Goal: Task Accomplishment & Management: Manage account settings

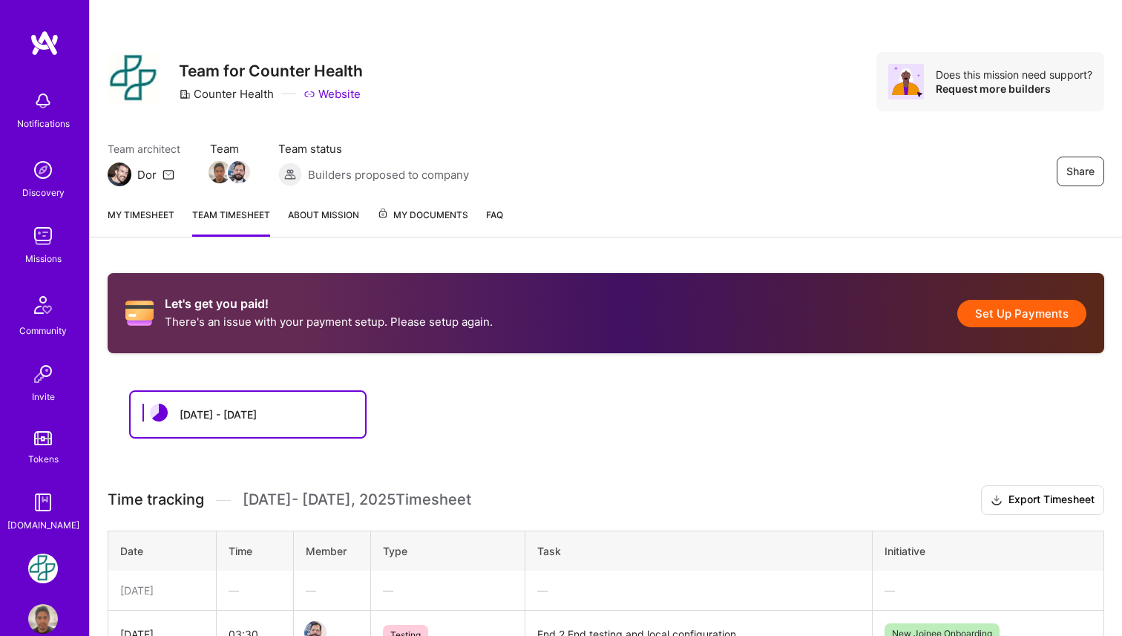
click at [330, 221] on link "About Mission" at bounding box center [323, 222] width 71 height 30
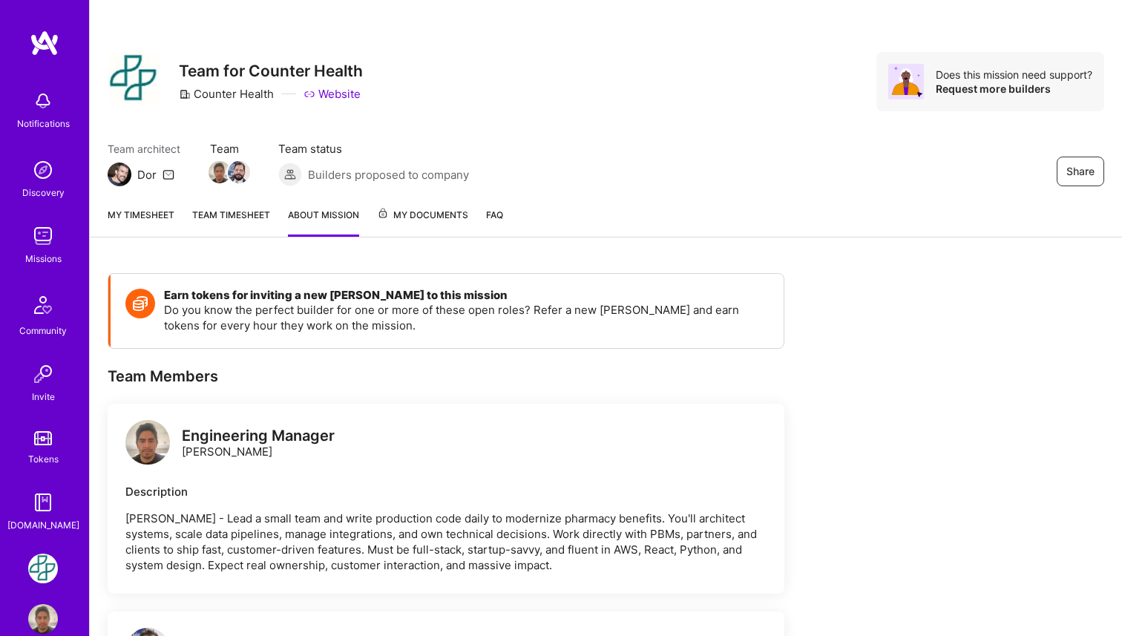
click at [430, 219] on span "My Documents" at bounding box center [422, 215] width 91 height 16
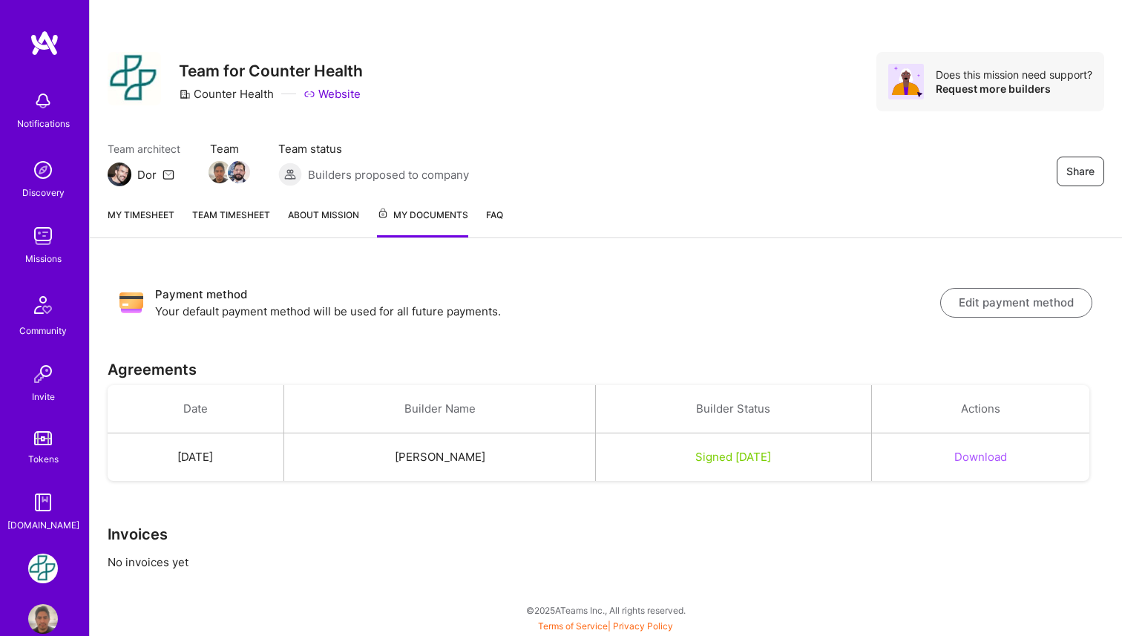
click at [246, 216] on link "Team timesheet" at bounding box center [231, 222] width 78 height 30
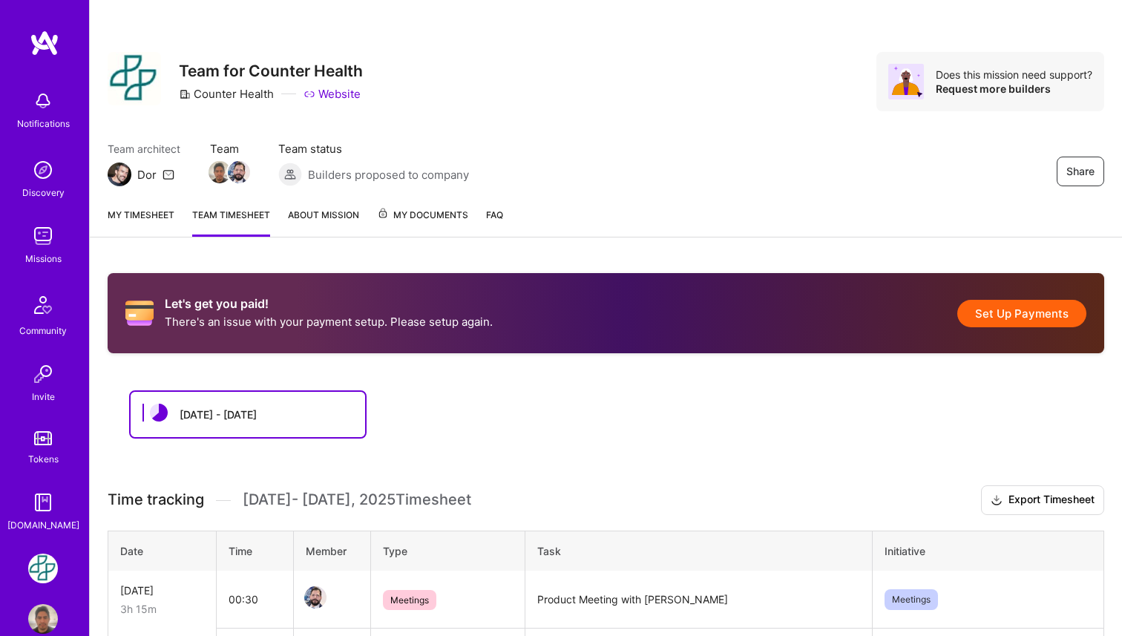
click at [144, 214] on link "My timesheet" at bounding box center [141, 222] width 67 height 30
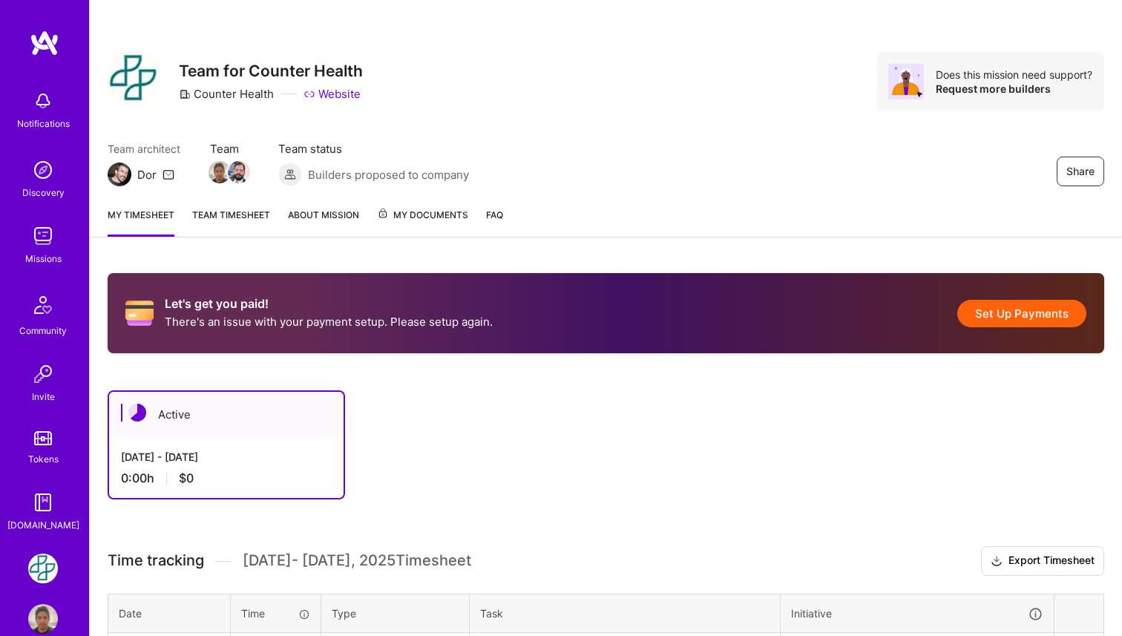
click at [534, 307] on div "Let's get you paid! There's an issue with your payment setup. Please setup agai…" at bounding box center [606, 313] width 997 height 80
click at [556, 311] on div "Let's get you paid! There's an issue with your payment setup. Please setup agai…" at bounding box center [606, 313] width 997 height 80
click at [986, 313] on button "Set Up Payments" at bounding box center [1021, 313] width 129 height 27
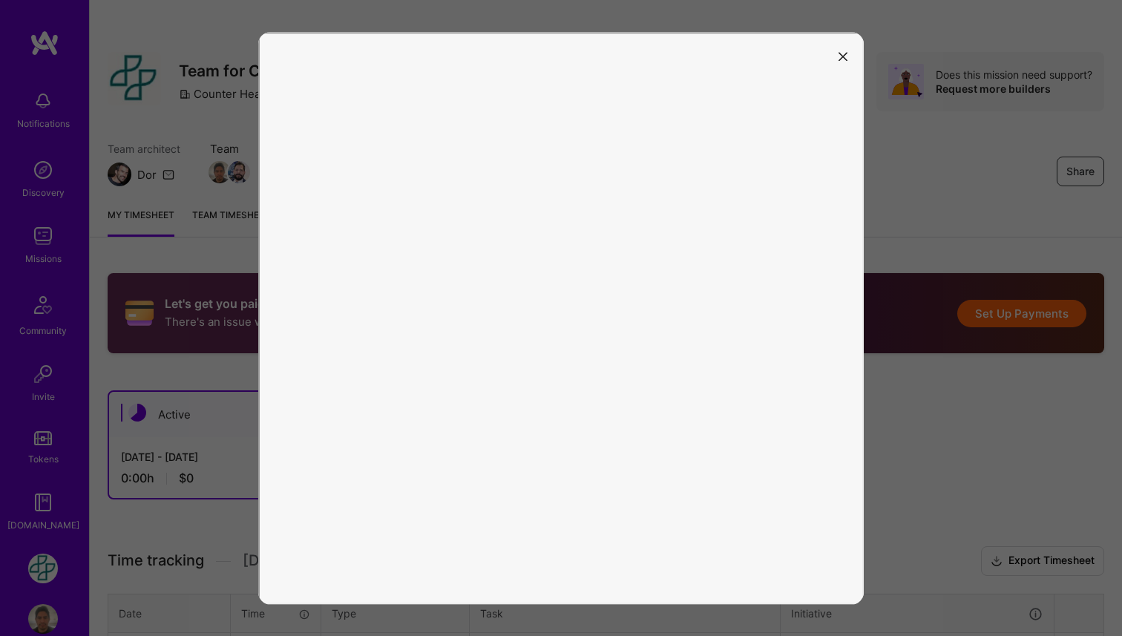
click at [841, 59] on icon "modal" at bounding box center [843, 57] width 9 height 9
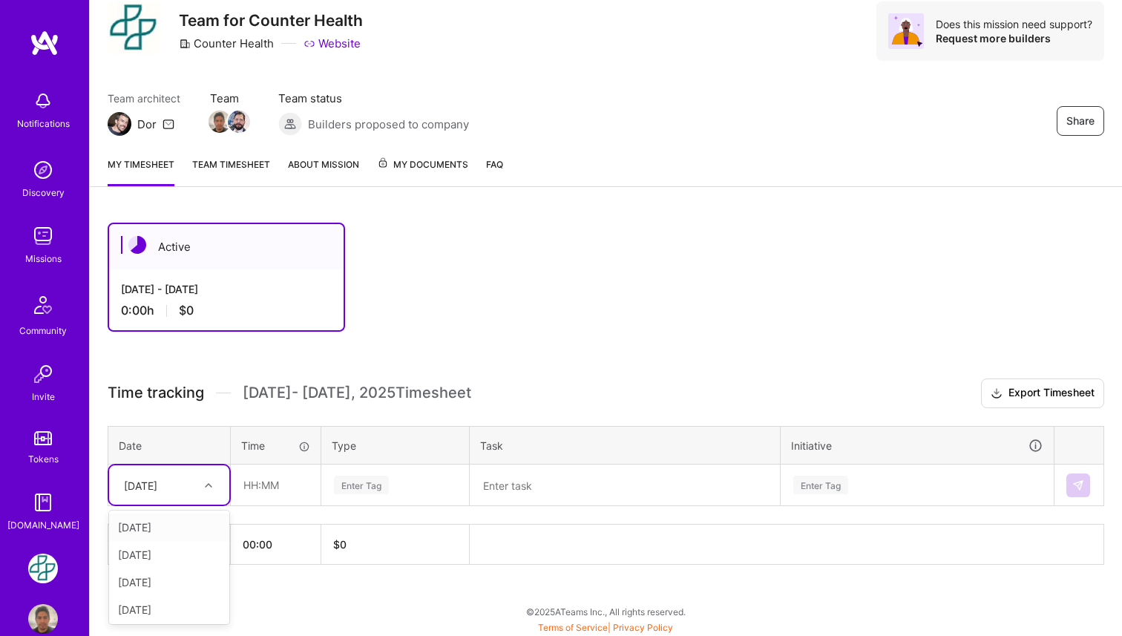
scroll to position [51, 0]
click at [206, 486] on icon at bounding box center [208, 484] width 7 height 7
click at [523, 331] on div "Active Aug 1 - Aug 15, 2025 0:00 h $0 Time tracking Aug 1 - Aug 15 , 2025 Times…" at bounding box center [606, 420] width 1032 height 433
click at [464, 304] on div "Active Aug 1 - Aug 15, 2025 0:00 h $0" at bounding box center [585, 276] width 954 height 109
click at [254, 174] on link "Team timesheet" at bounding box center [231, 171] width 78 height 30
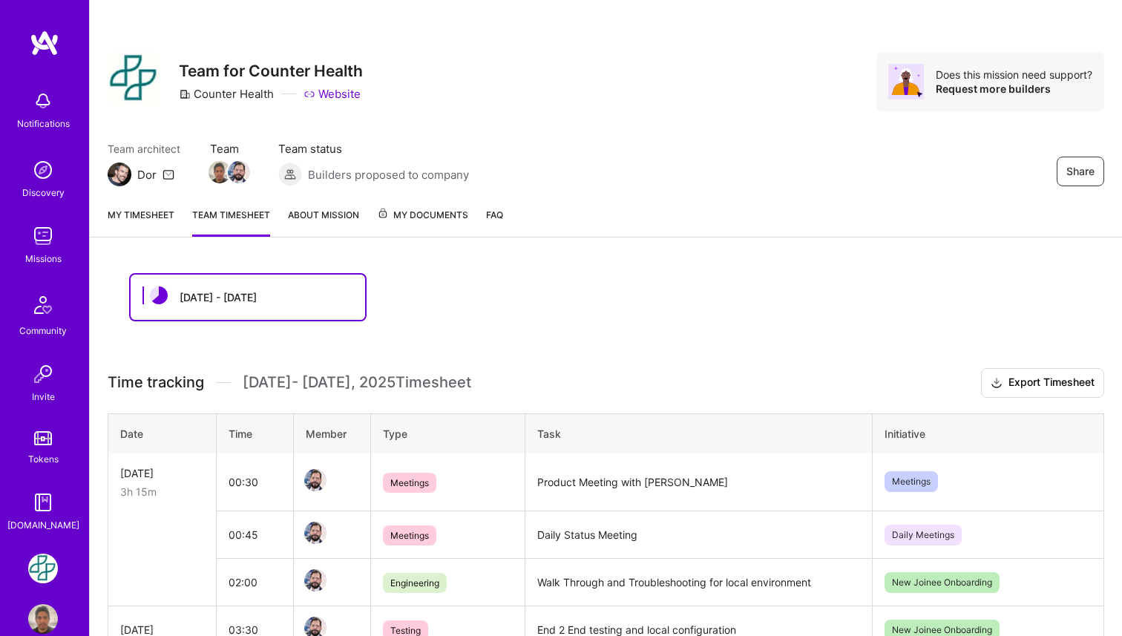
click at [165, 216] on link "My timesheet" at bounding box center [141, 222] width 67 height 30
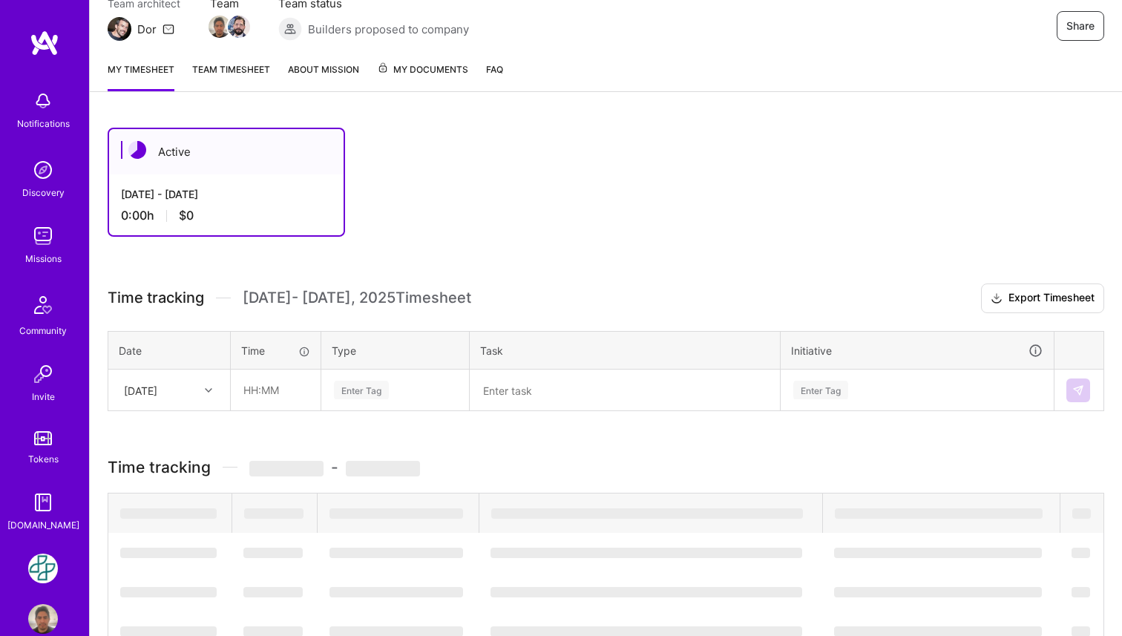
scroll to position [148, 0]
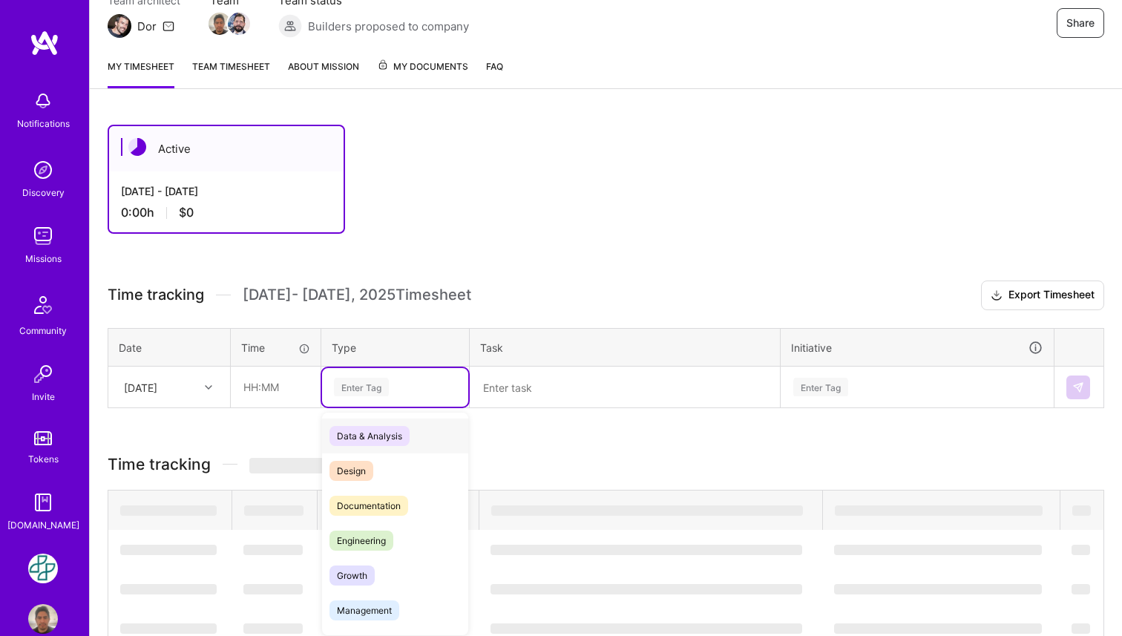
click at [356, 386] on div "Enter Tag" at bounding box center [361, 387] width 55 height 23
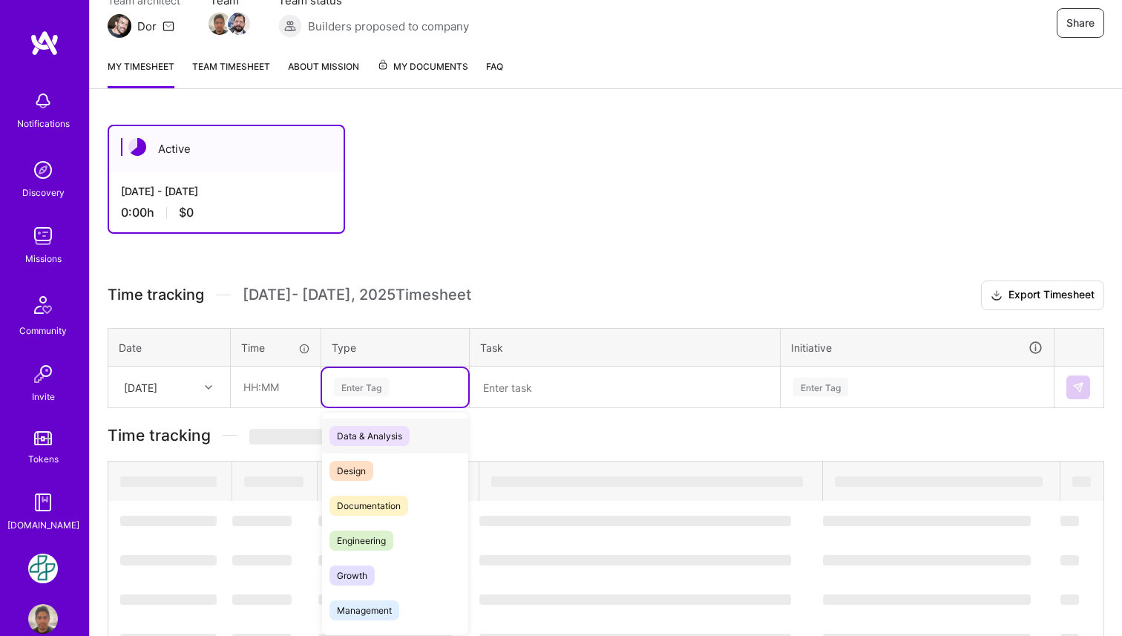
scroll to position [147, 0]
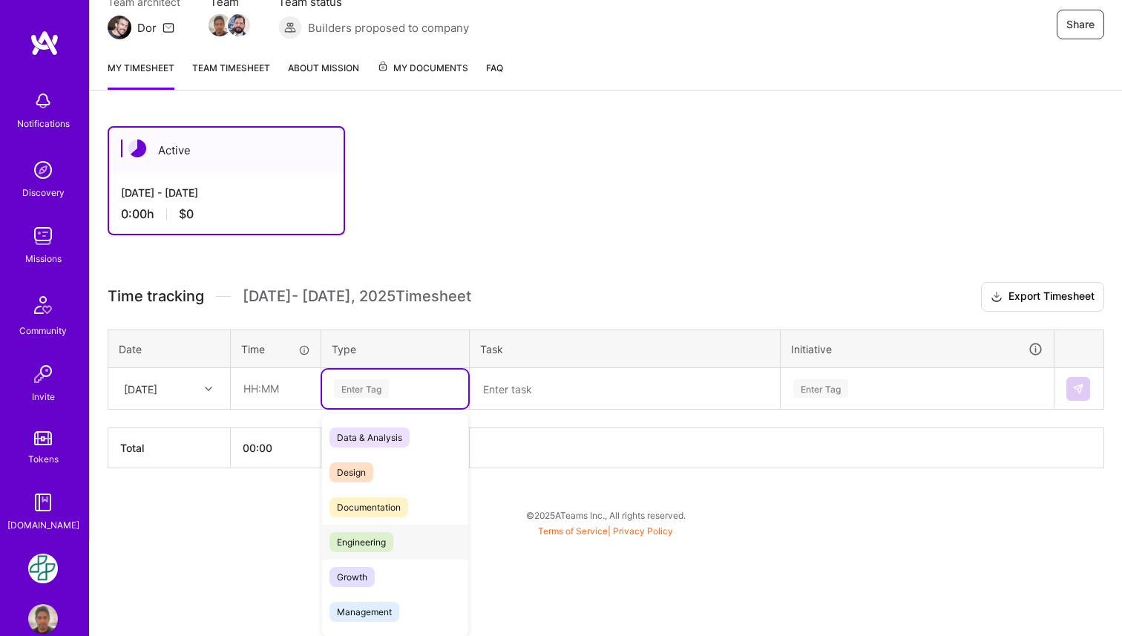
click at [375, 537] on span "Engineering" at bounding box center [362, 542] width 64 height 20
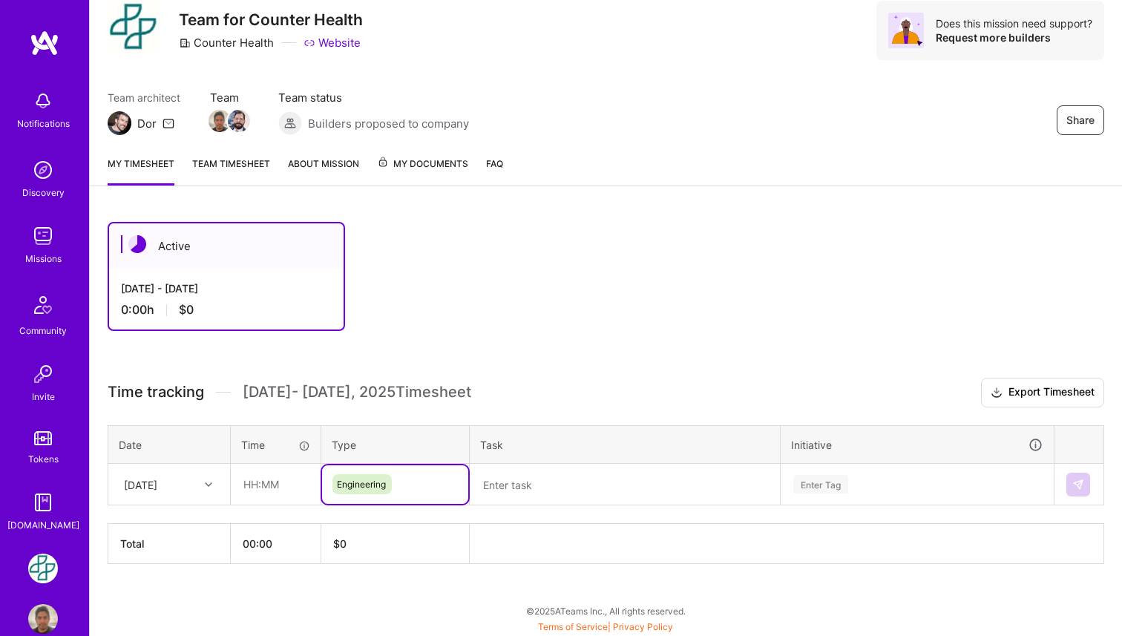
click at [549, 469] on textarea at bounding box center [624, 484] width 307 height 39
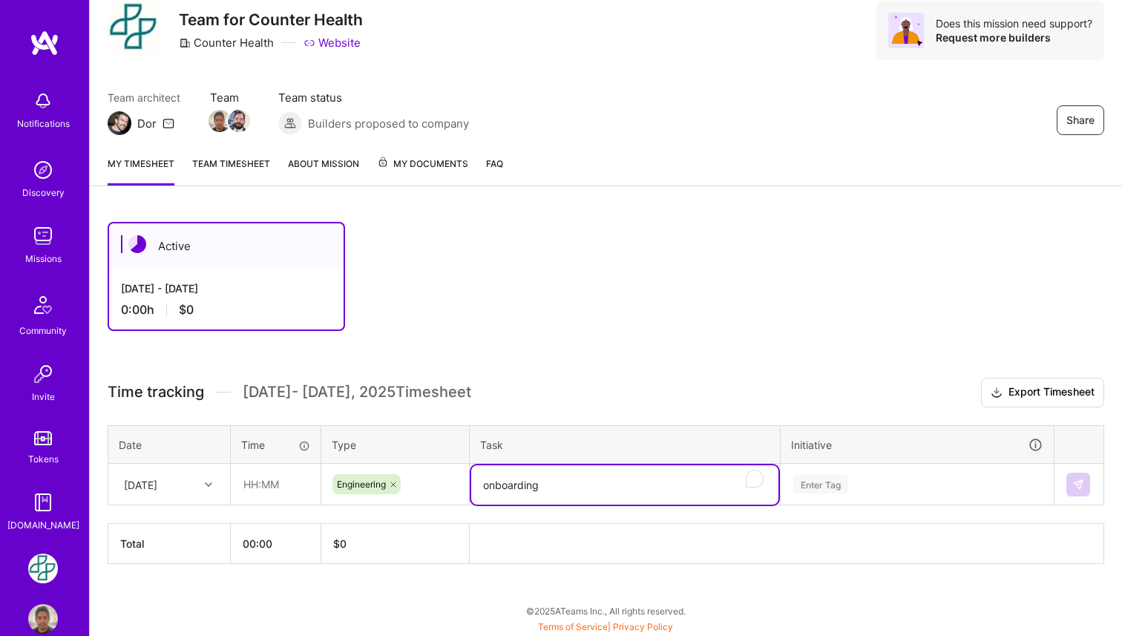
type textarea "onboarding"
click at [248, 485] on input "text" at bounding box center [276, 484] width 88 height 39
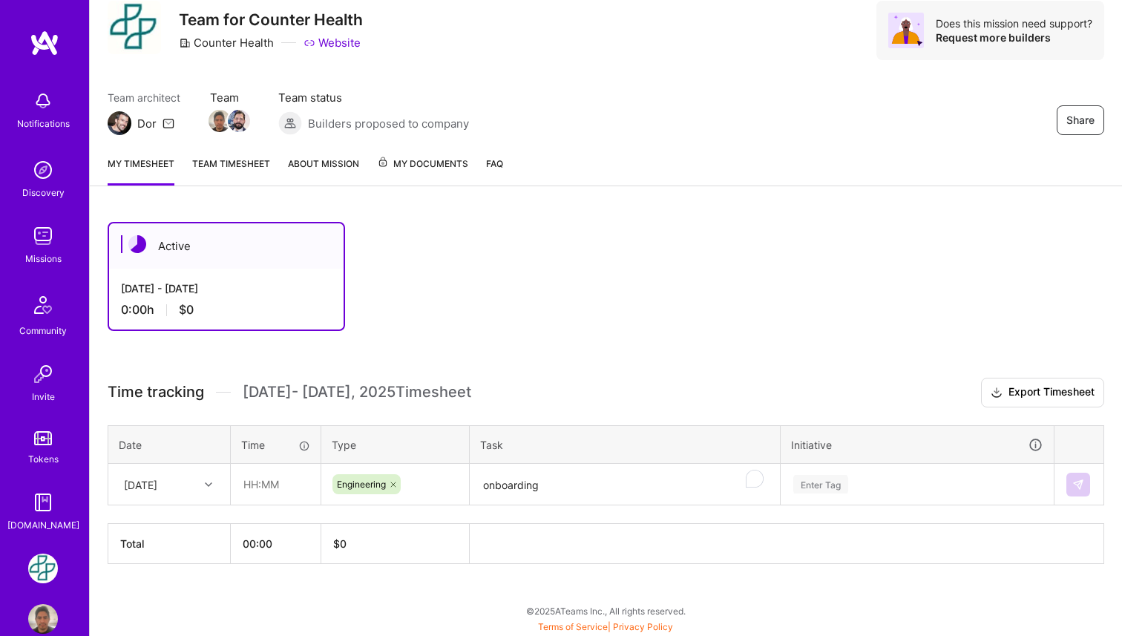
click at [338, 517] on div "Time tracking Aug 1 - Aug 15 , 2025 Timesheet Export Timesheet Date Time Type T…" at bounding box center [606, 471] width 997 height 186
click at [265, 487] on input "text" at bounding box center [276, 484] width 88 height 39
type input "4"
type input "04:00"
click at [410, 580] on div "Active Aug 1 - Aug 15, 2025 0:00 h $0 Time tracking Aug 1 - Aug 15 , 2025 Times…" at bounding box center [606, 420] width 1032 height 433
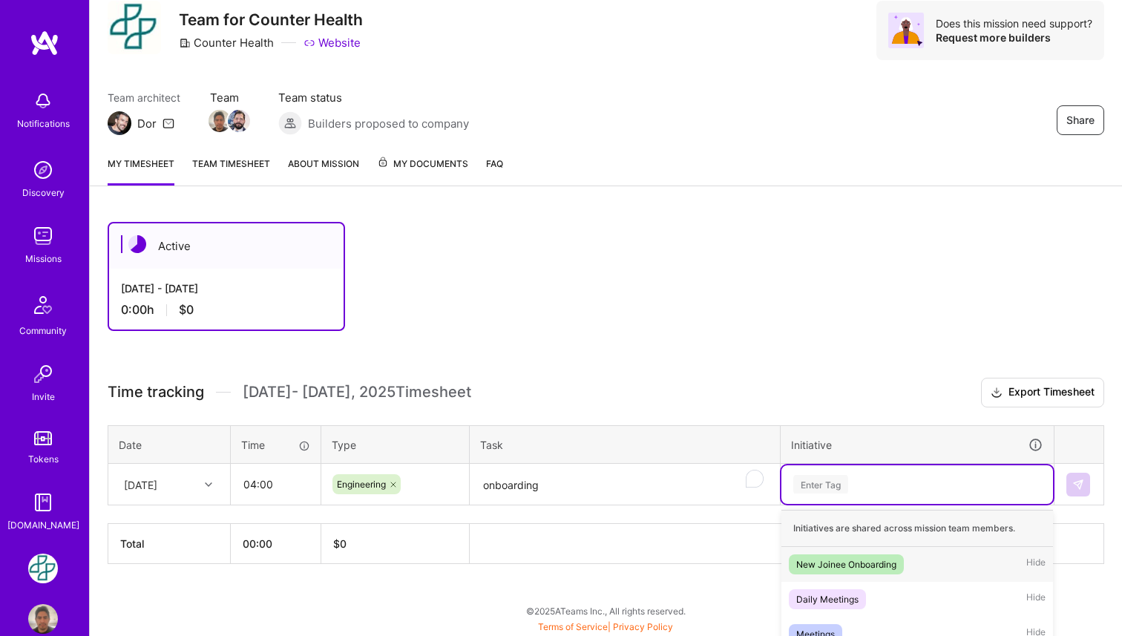
scroll to position [66, 0]
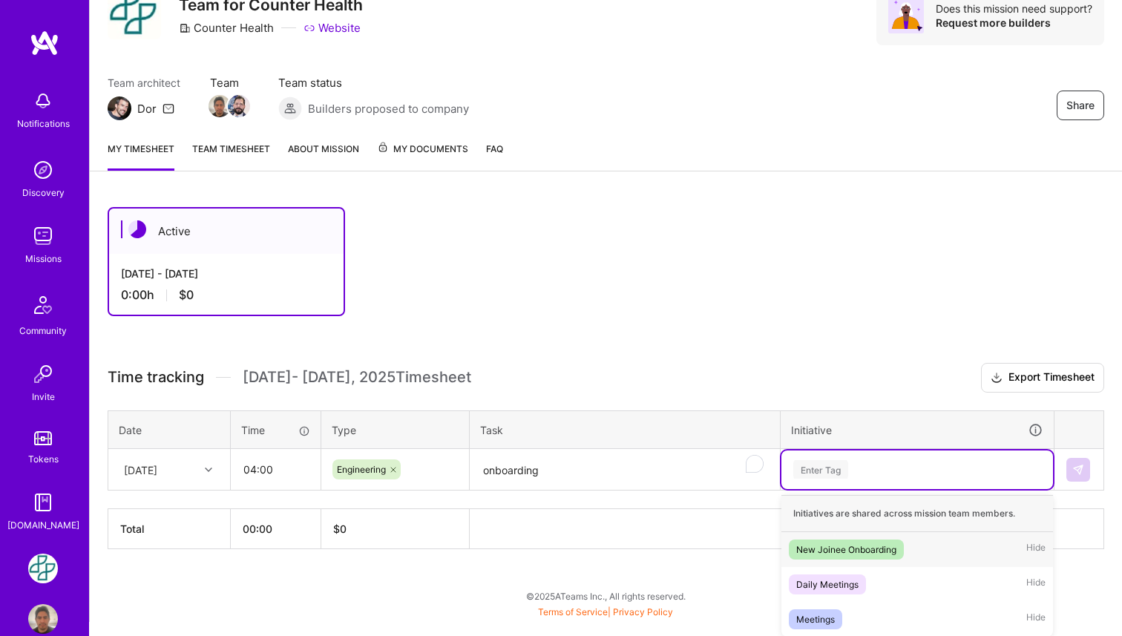
click at [827, 477] on div "Enter Tag" at bounding box center [820, 469] width 55 height 23
click at [852, 553] on div "New Joinee Onboarding" at bounding box center [846, 550] width 100 height 16
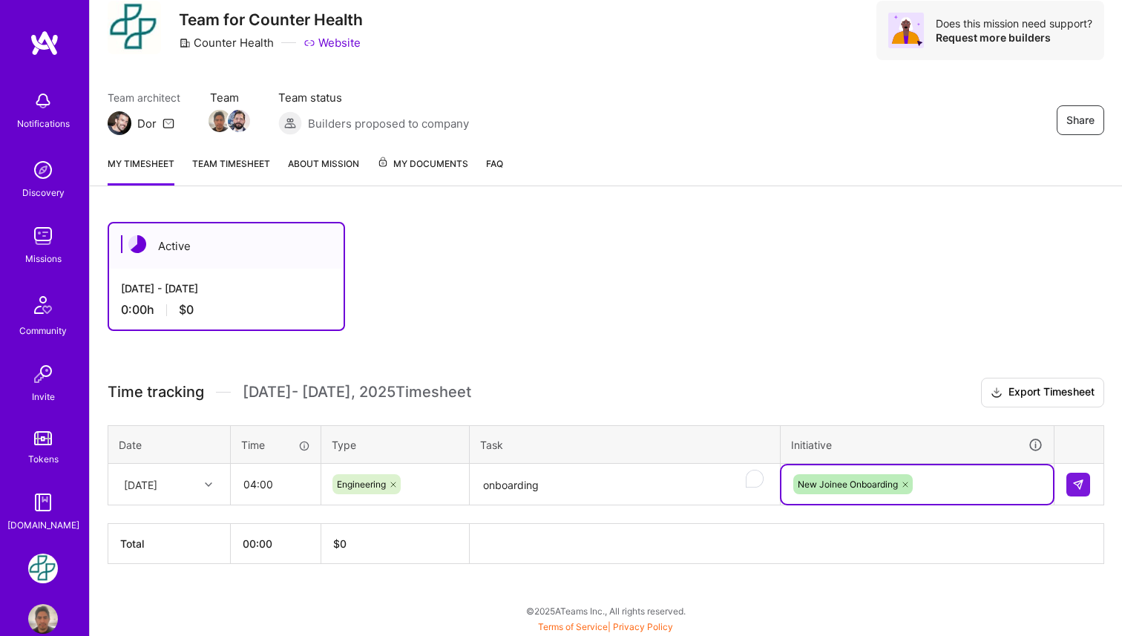
scroll to position [51, 0]
click at [648, 406] on h3 "Time tracking Aug 1 - Aug 15 , 2025 Timesheet Export Timesheet" at bounding box center [606, 393] width 997 height 30
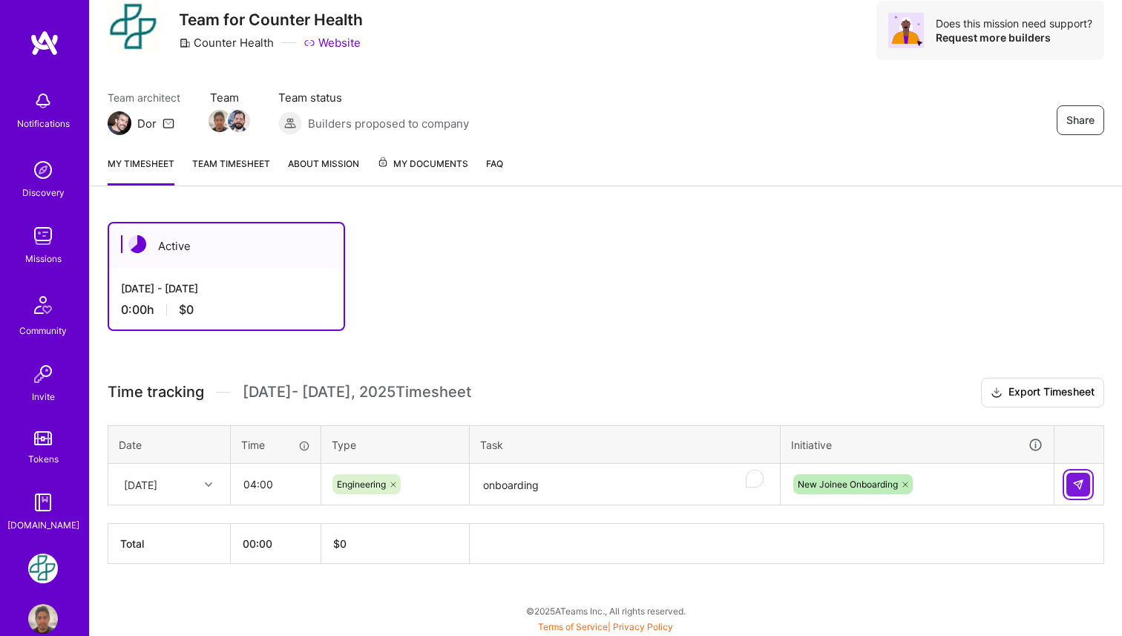
click at [1083, 484] on img at bounding box center [1079, 485] width 12 height 12
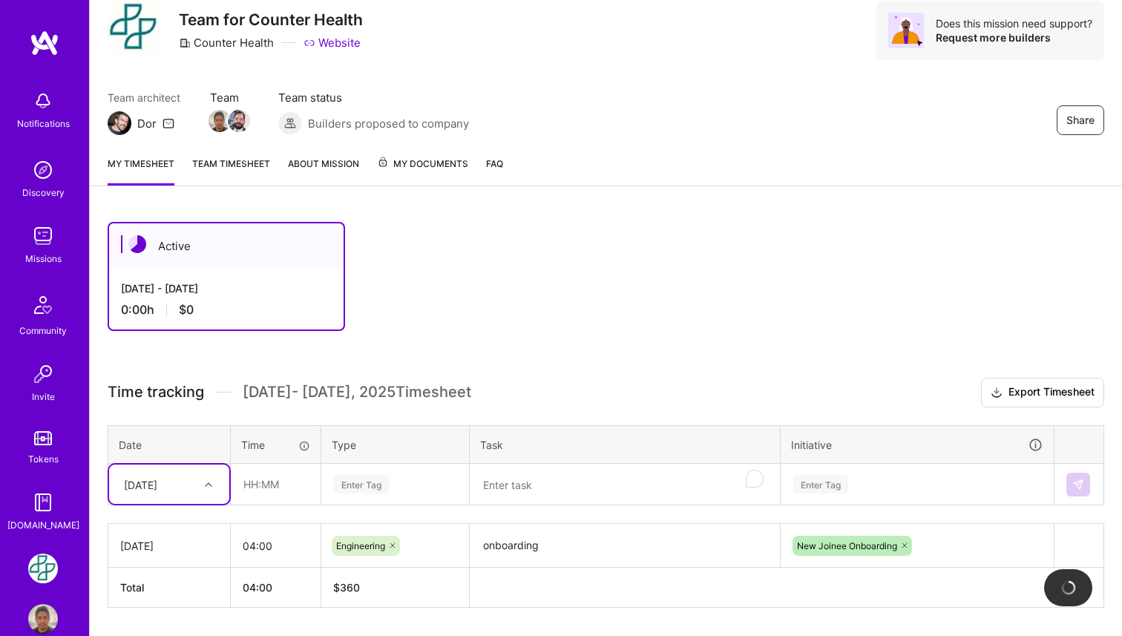
scroll to position [95, 0]
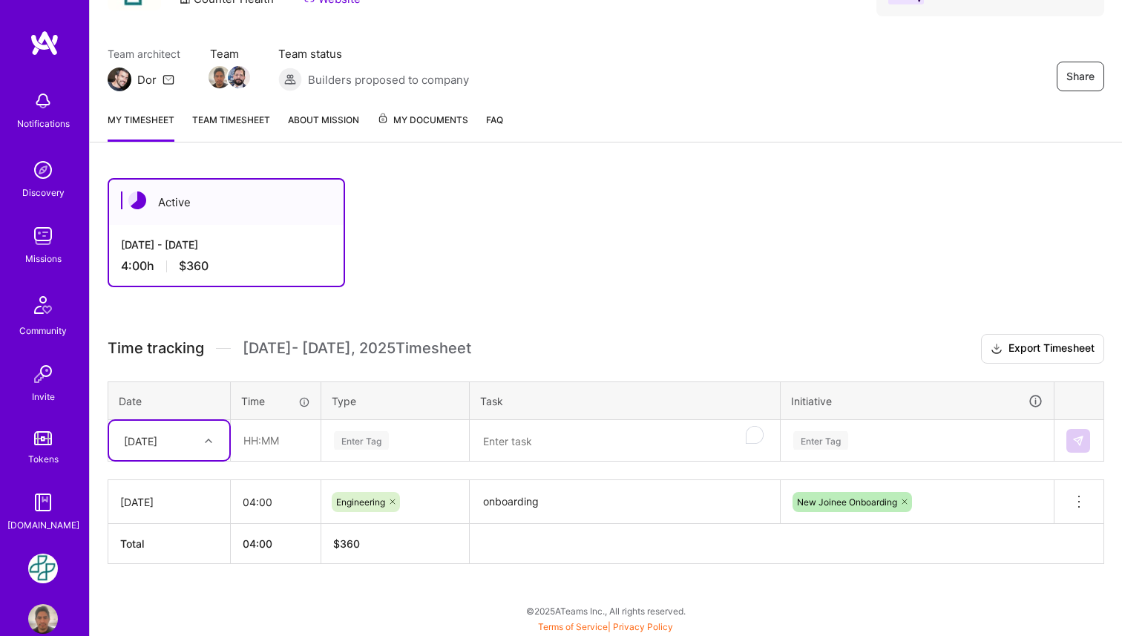
click at [818, 444] on div "Enter Tag" at bounding box center [820, 440] width 55 height 23
click at [634, 554] on th at bounding box center [787, 544] width 635 height 40
click at [232, 125] on link "Team timesheet" at bounding box center [231, 127] width 78 height 30
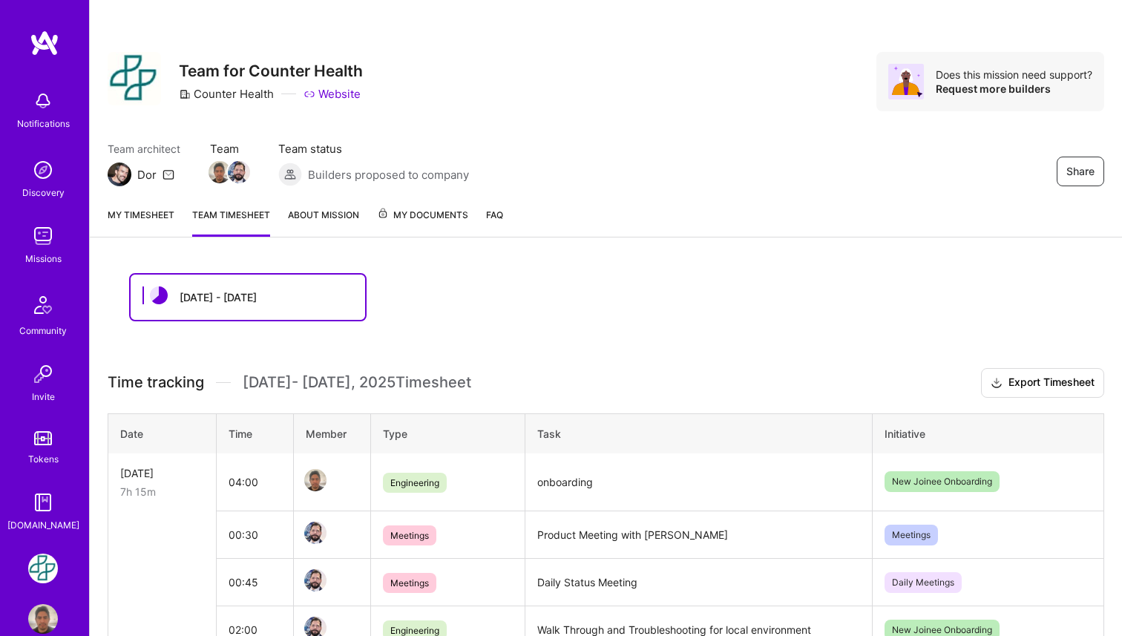
click at [154, 215] on link "My timesheet" at bounding box center [141, 222] width 67 height 30
